Goal: Task Accomplishment & Management: Use online tool/utility

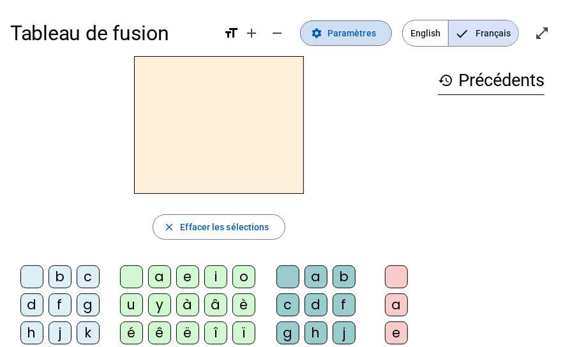
click at [302, 37] on span "Paramètres" at bounding box center [352, 33] width 49 height 15
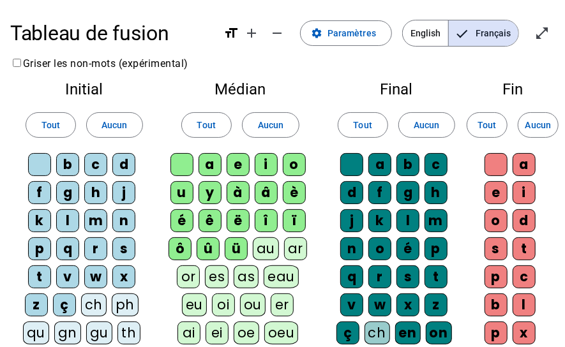
scroll to position [71, 0]
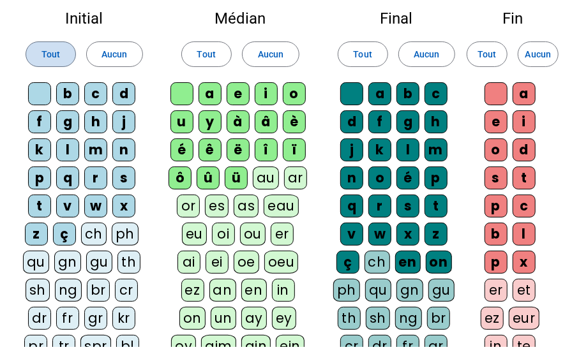
click at [54, 52] on span "Tout" at bounding box center [51, 54] width 19 height 15
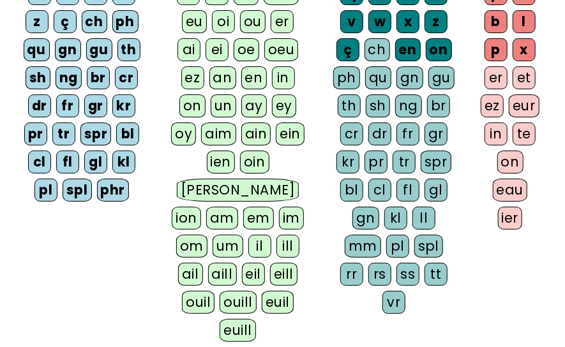
scroll to position [0, 0]
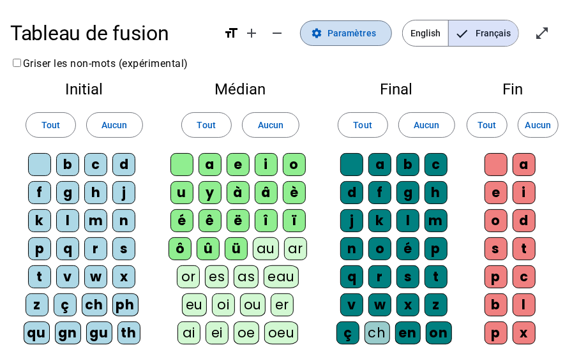
click at [302, 36] on span "Paramètres" at bounding box center [352, 33] width 49 height 15
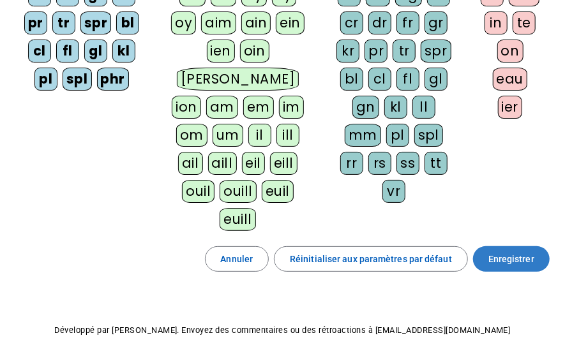
click at [302, 252] on span "Enregistrer" at bounding box center [511, 259] width 46 height 15
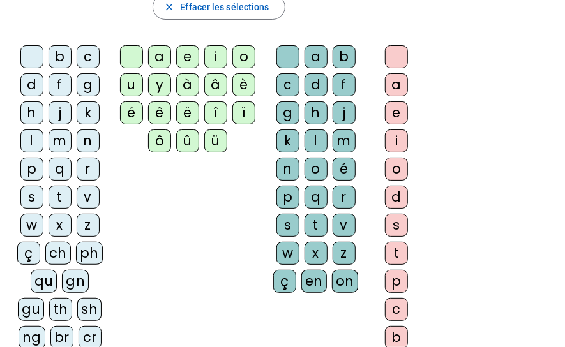
scroll to position [434, 0]
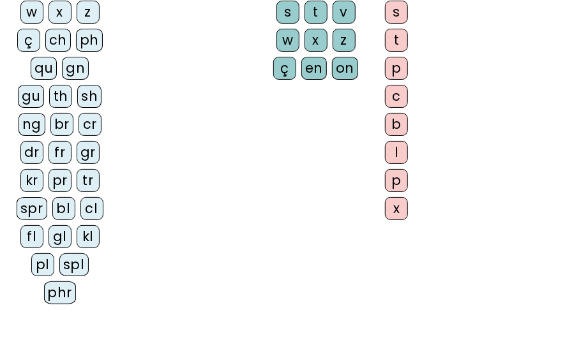
click at [49, 152] on div "fr" at bounding box center [60, 152] width 23 height 23
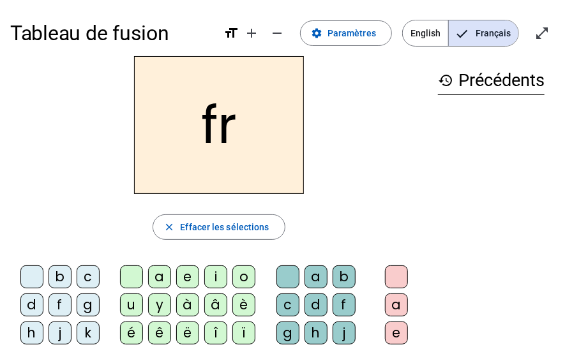
drag, startPoint x: 171, startPoint y: 280, endPoint x: 181, endPoint y: 283, distance: 10.5
click at [172, 281] on letter-bubble "a" at bounding box center [162, 280] width 28 height 28
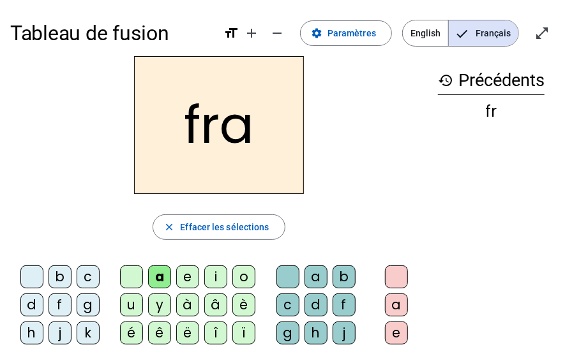
scroll to position [284, 0]
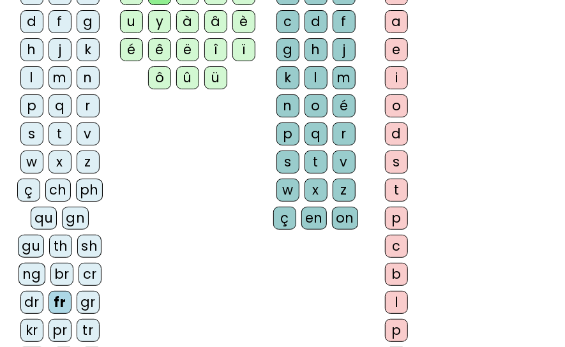
drag, startPoint x: 155, startPoint y: 80, endPoint x: 195, endPoint y: 202, distance: 128.0
click at [155, 80] on div "ô" at bounding box center [159, 77] width 23 height 23
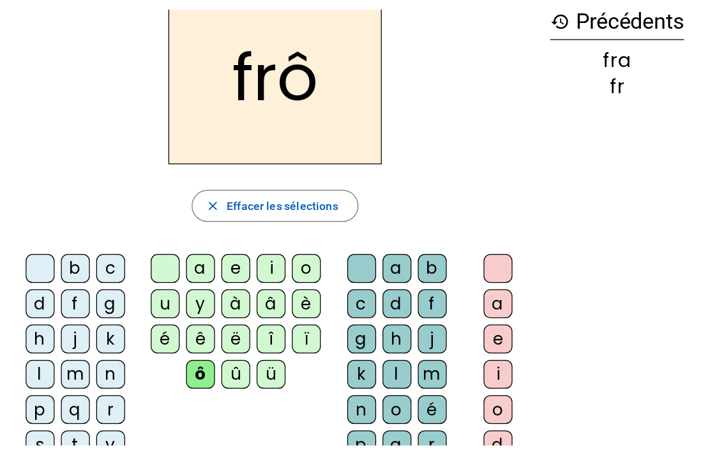
scroll to position [0, 0]
